Goal: Task Accomplishment & Management: Complete application form

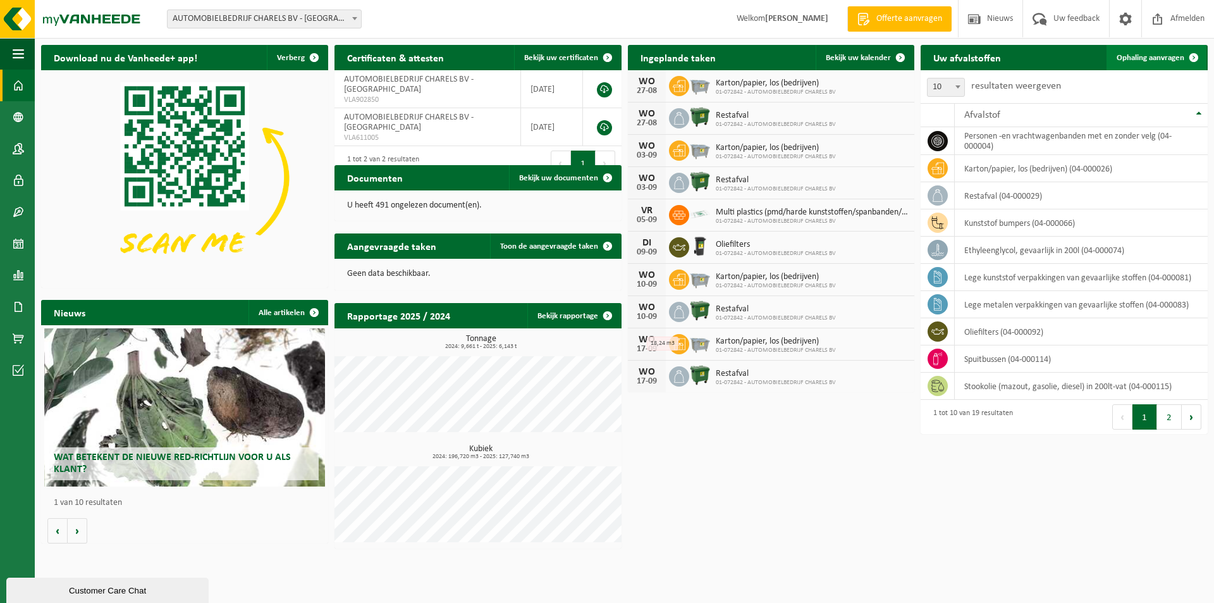
click at [1139, 56] on span "Ophaling aanvragen" at bounding box center [1151, 58] width 68 height 8
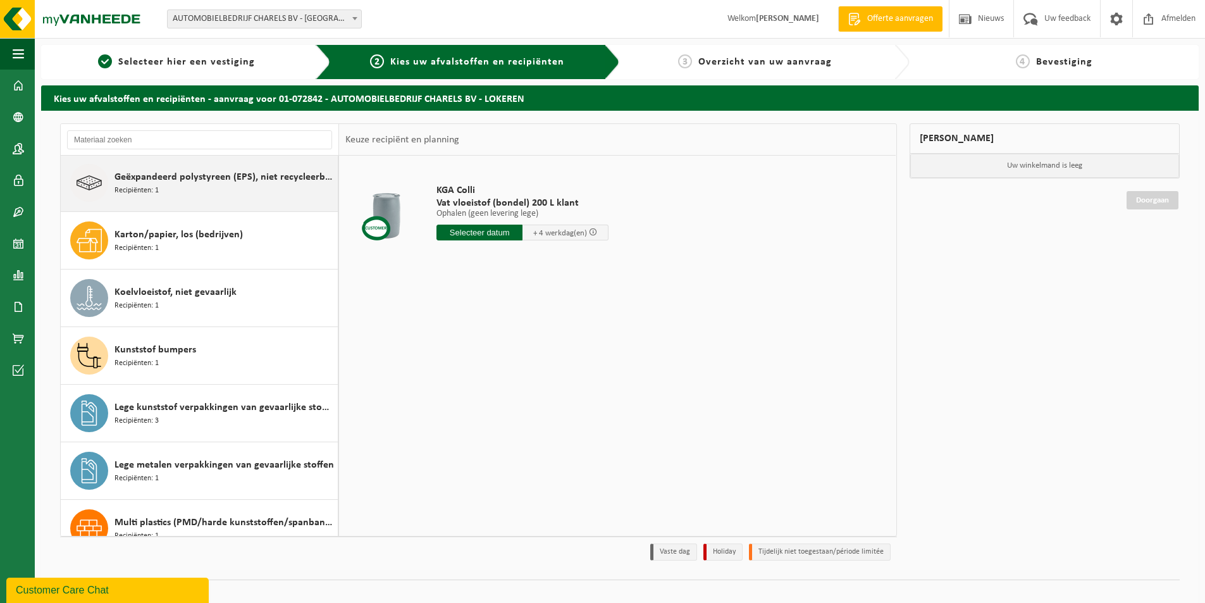
scroll to position [126, 0]
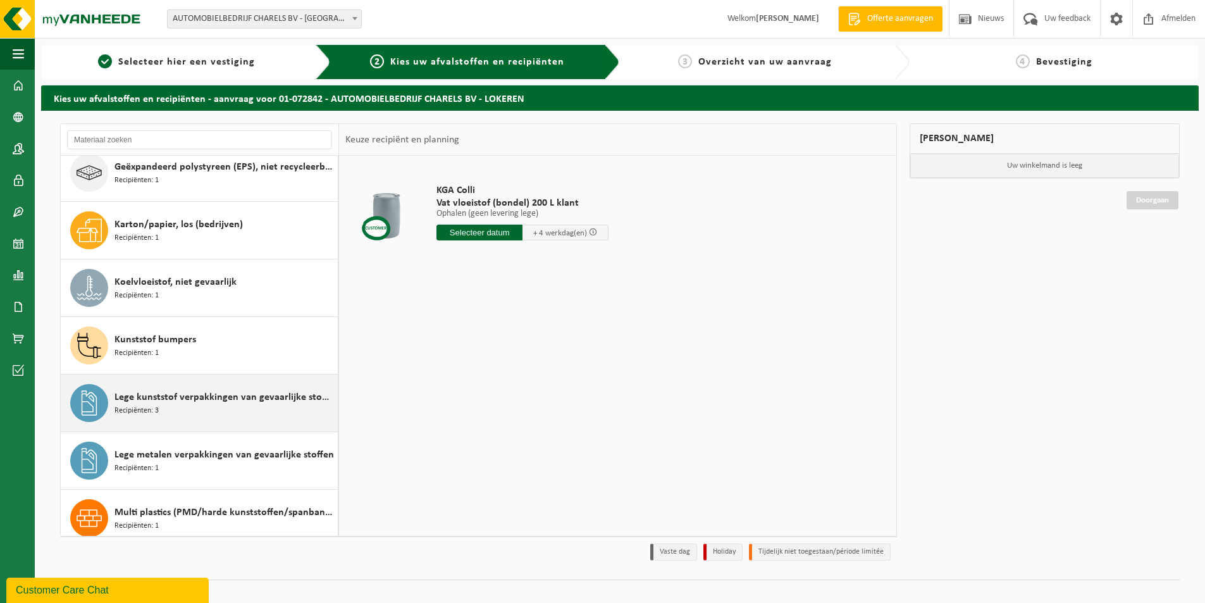
click at [226, 402] on span "Lege kunststof verpakkingen van gevaarlijke stoffen" at bounding box center [224, 397] width 220 height 15
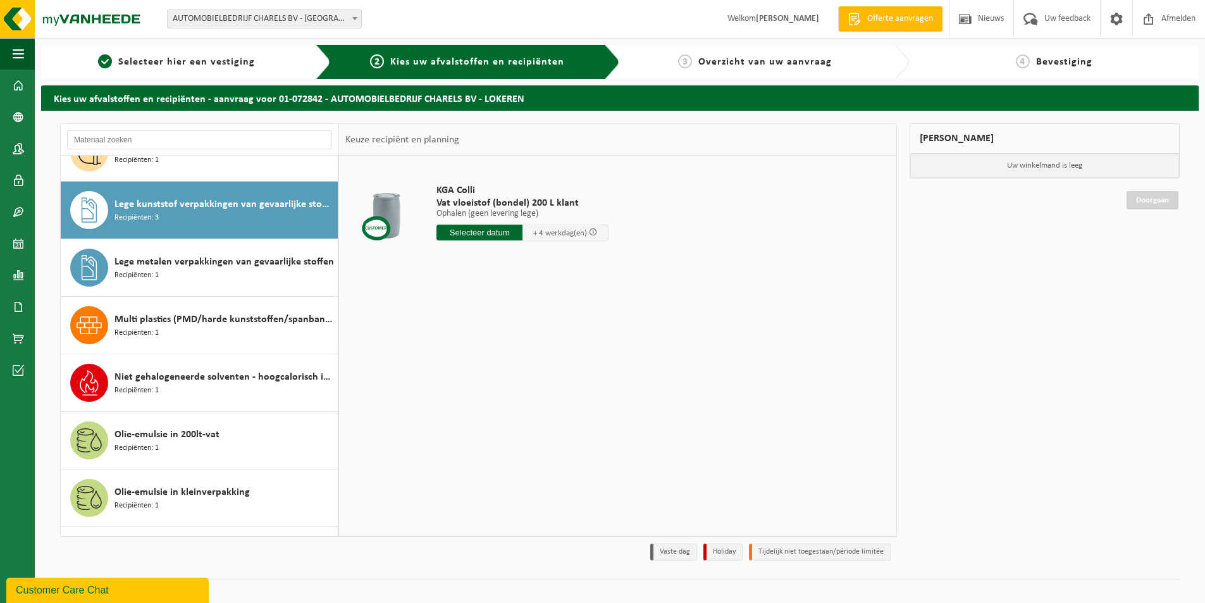
scroll to position [345, 0]
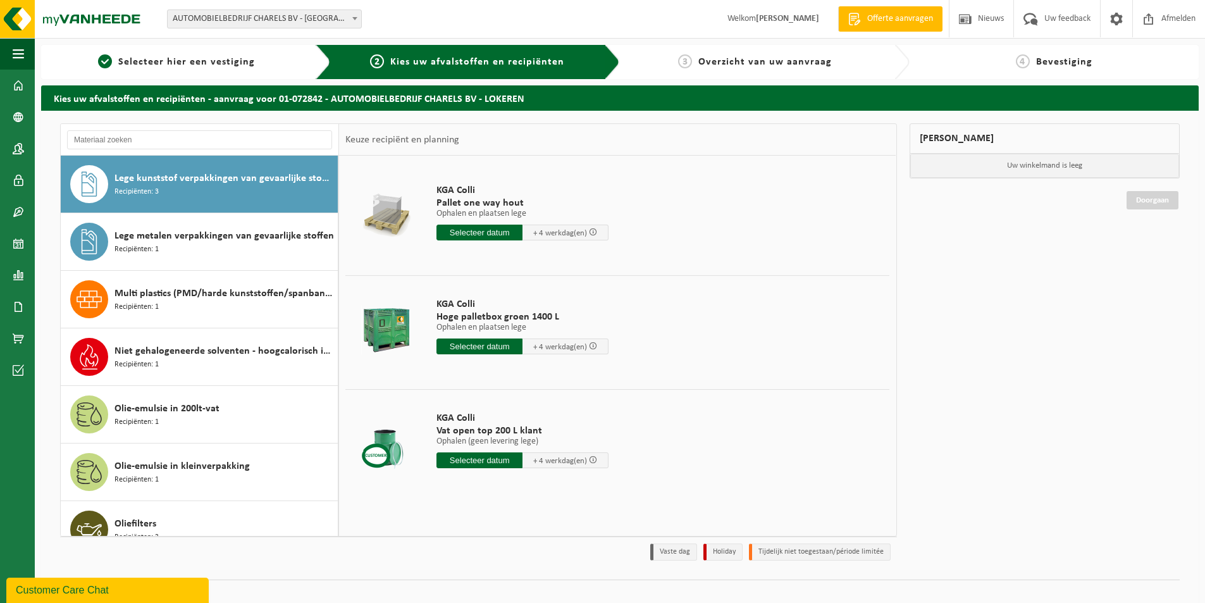
click at [484, 233] on input "text" at bounding box center [479, 233] width 86 height 16
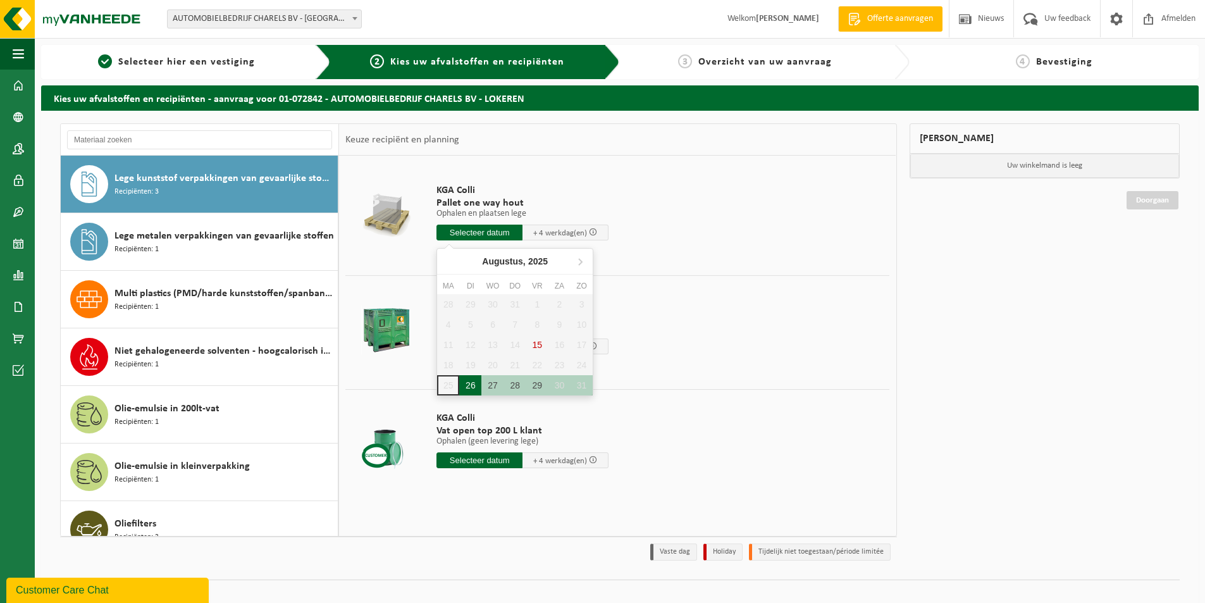
click at [469, 391] on div "26" at bounding box center [470, 385] width 22 height 20
type input "Van [DATE]"
type input "[DATE]"
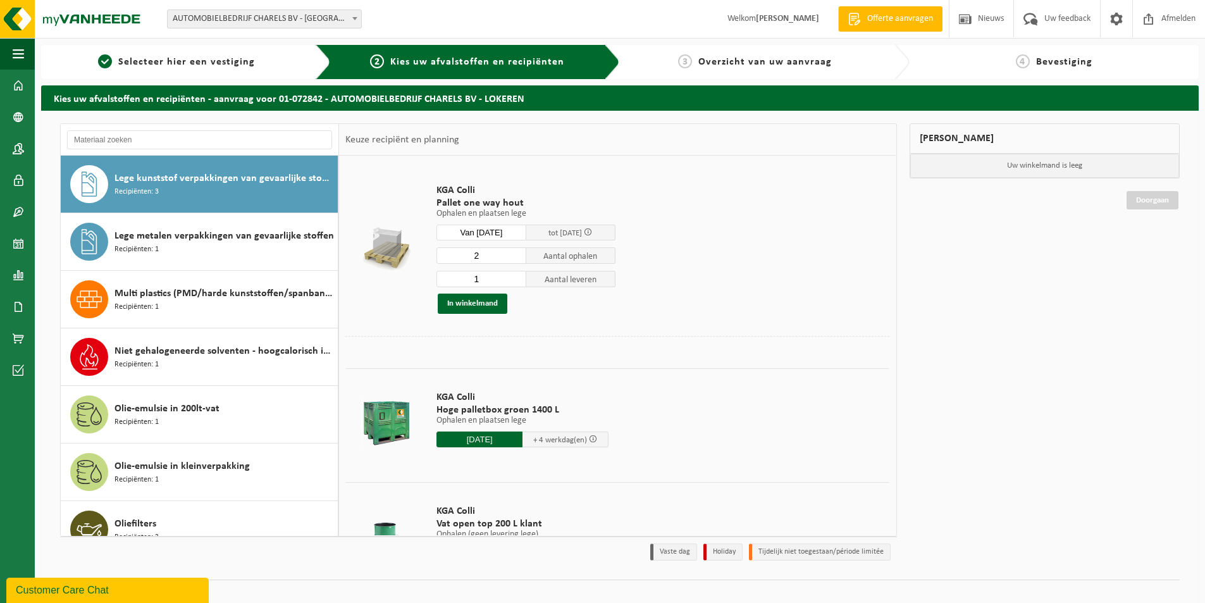
click at [514, 252] on input "2" at bounding box center [481, 255] width 90 height 16
type input "3"
click at [514, 252] on input "3" at bounding box center [481, 255] width 90 height 16
drag, startPoint x: 477, startPoint y: 278, endPoint x: 448, endPoint y: 275, distance: 29.3
click at [448, 275] on input "1" at bounding box center [481, 279] width 90 height 16
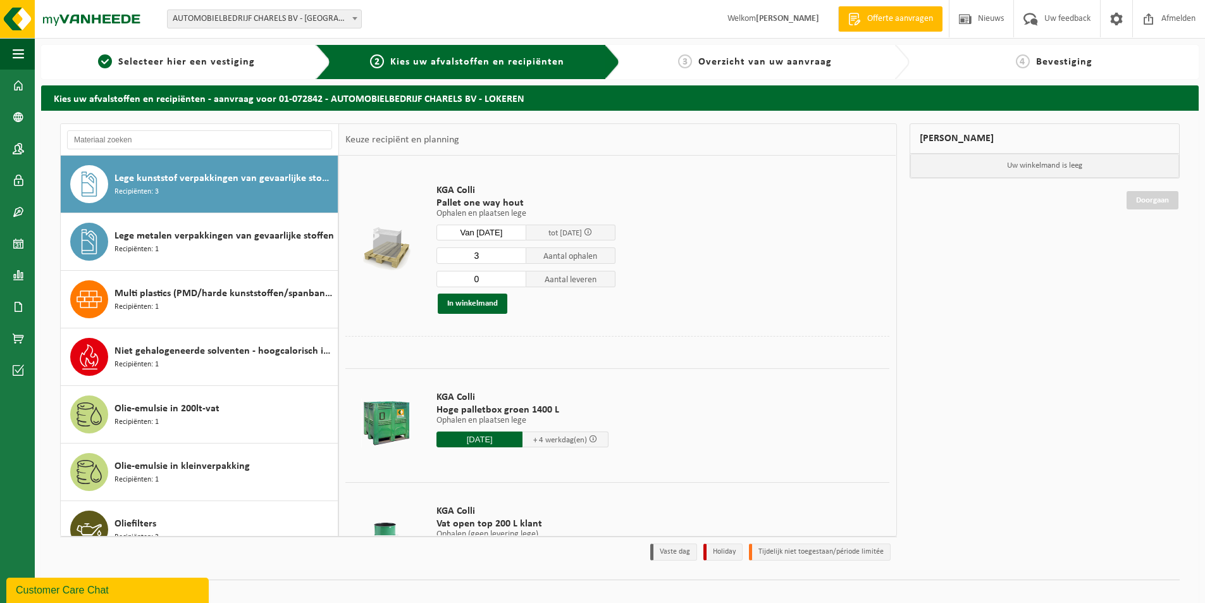
type input "0"
click at [513, 281] on input "0" at bounding box center [481, 279] width 90 height 16
click at [463, 305] on button "In winkelmand" at bounding box center [473, 303] width 70 height 20
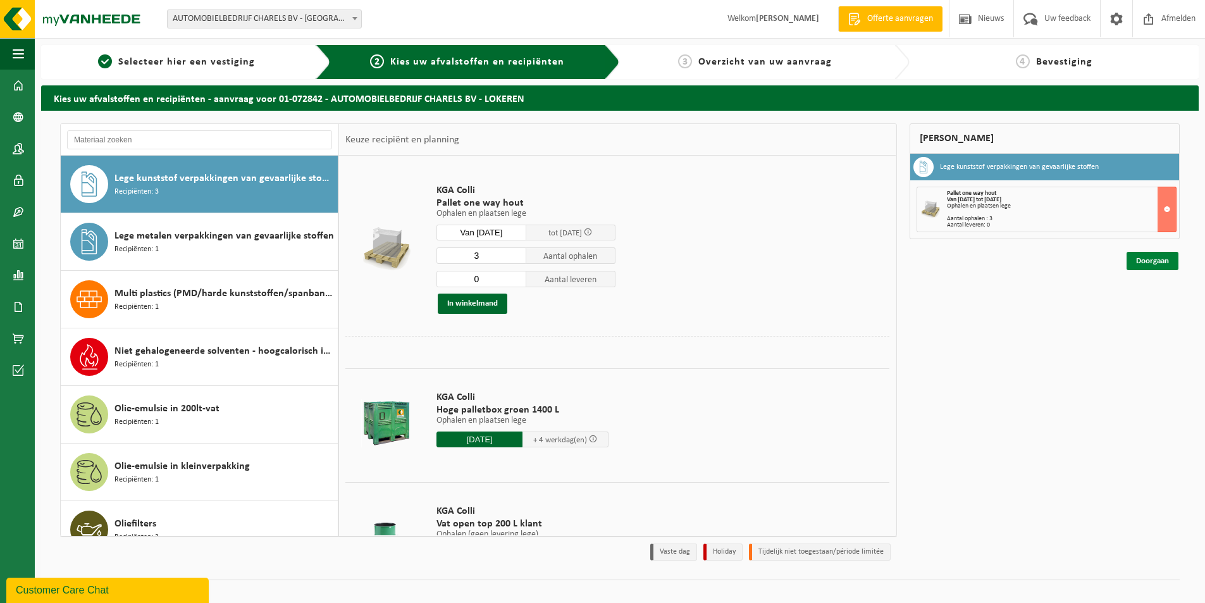
click at [1148, 259] on link "Doorgaan" at bounding box center [1152, 261] width 52 height 18
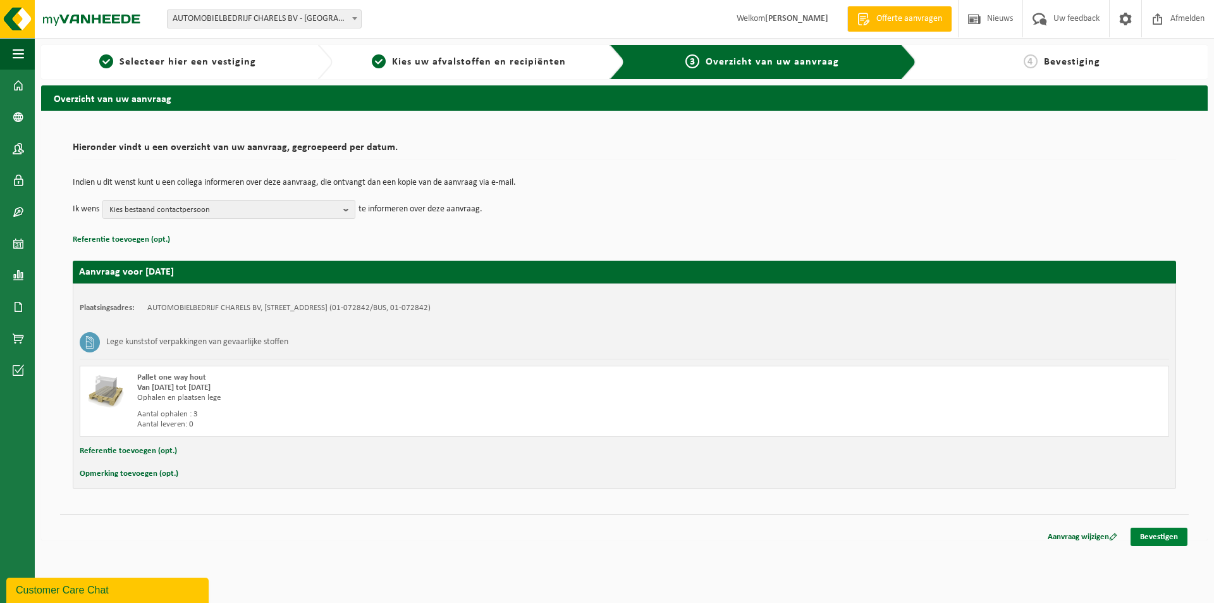
click at [1151, 538] on link "Bevestigen" at bounding box center [1159, 536] width 57 height 18
